Goal: Information Seeking & Learning: Learn about a topic

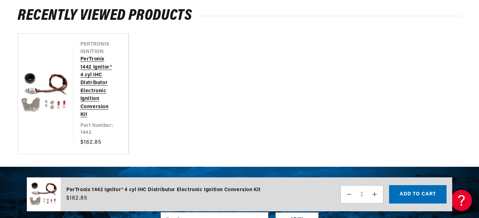
scroll to position [0, 2]
click at [99, 78] on link "PerTronix 1442 Ignitor® 4 cyl IHC Distributor Electronic Ignition Conversion Kit" at bounding box center [97, 86] width 34 height 63
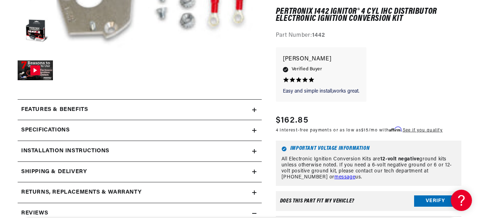
click at [60, 128] on h2 "Specifications" at bounding box center [45, 130] width 48 height 9
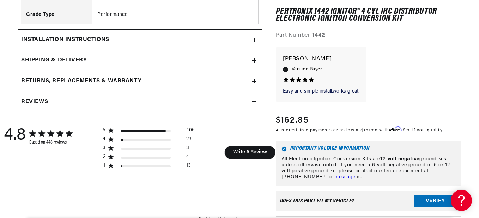
click at [248, 103] on div "Reviews" at bounding box center [135, 101] width 235 height 9
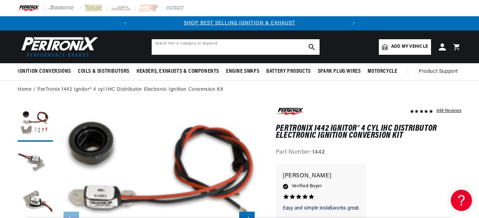
click at [163, 48] on input "text" at bounding box center [236, 47] width 168 height 16
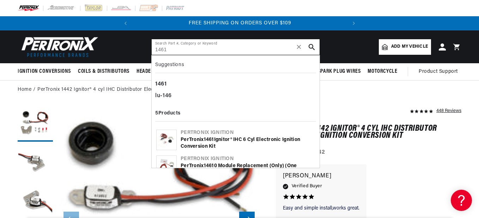
type input "1461"
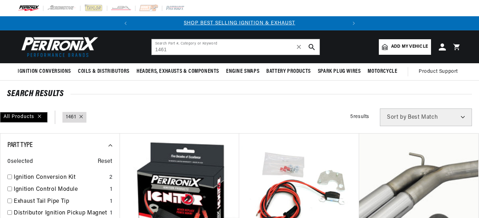
scroll to position [106, 0]
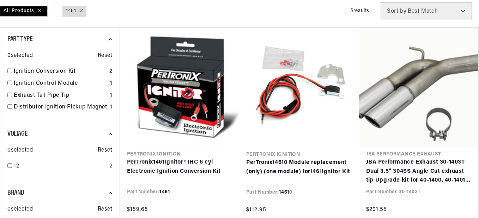
click at [179, 172] on link "PerTronix 1461 Ignitor® IHC 6 cyl Electronic Ignition Conversion Kit" at bounding box center [179, 167] width 105 height 18
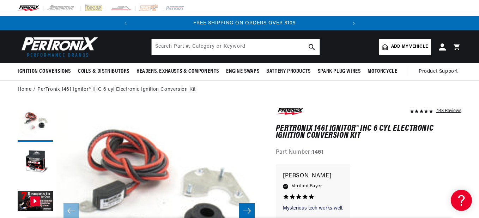
scroll to position [0, 214]
